Goal: Check status: Check status

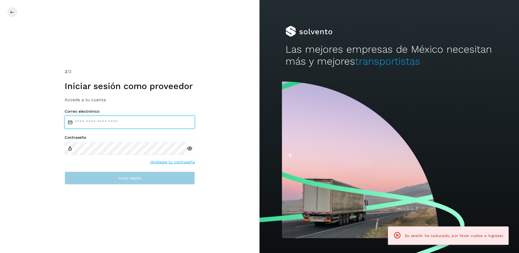
type input "**********"
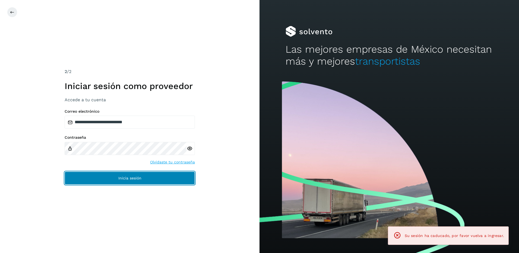
click at [134, 177] on span "Inicia sesión" at bounding box center [129, 178] width 23 height 4
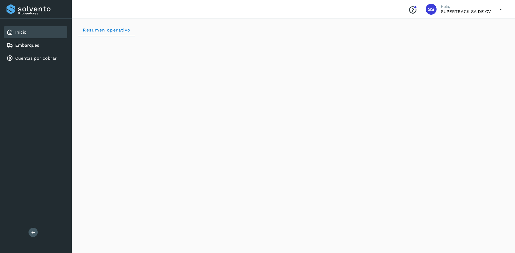
drag, startPoint x: 39, startPoint y: 36, endPoint x: 39, endPoint y: 39, distance: 2.8
click at [39, 37] on div "Inicio" at bounding box center [36, 32] width 64 height 12
drag, startPoint x: 39, startPoint y: 39, endPoint x: 39, endPoint y: 42, distance: 3.3
click at [39, 40] on div "Inicio Embarques Cuentas por cobrar" at bounding box center [36, 45] width 72 height 53
click at [39, 42] on div "Embarques" at bounding box center [36, 45] width 64 height 12
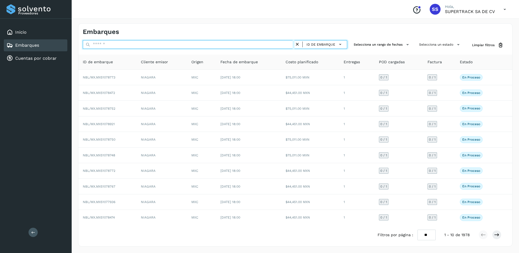
click at [99, 44] on input "text" at bounding box center [189, 44] width 212 height 9
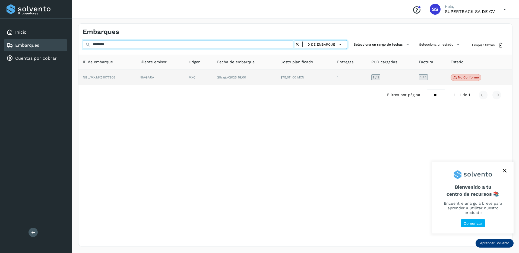
type input "********"
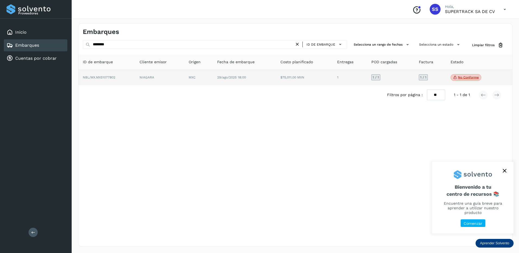
click at [311, 84] on td "$75,011.00 MXN" at bounding box center [304, 78] width 57 height 16
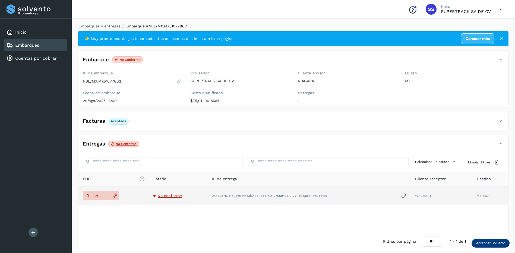
click at [168, 192] on td "No conforme" at bounding box center [178, 196] width 58 height 18
click at [168, 195] on span "No conforme" at bounding box center [170, 196] width 24 height 4
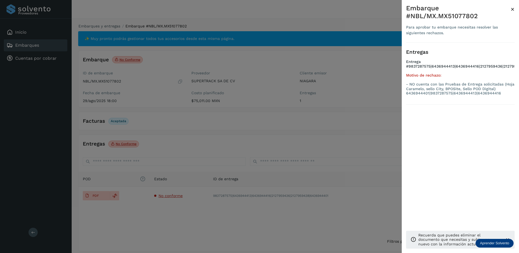
click at [216, 172] on div at bounding box center [259, 126] width 519 height 253
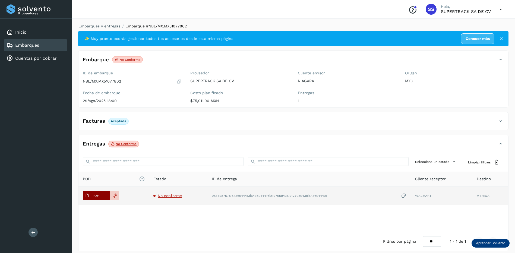
click at [100, 197] on span "PDF" at bounding box center [92, 195] width 18 height 9
